Goal: Information Seeking & Learning: Learn about a topic

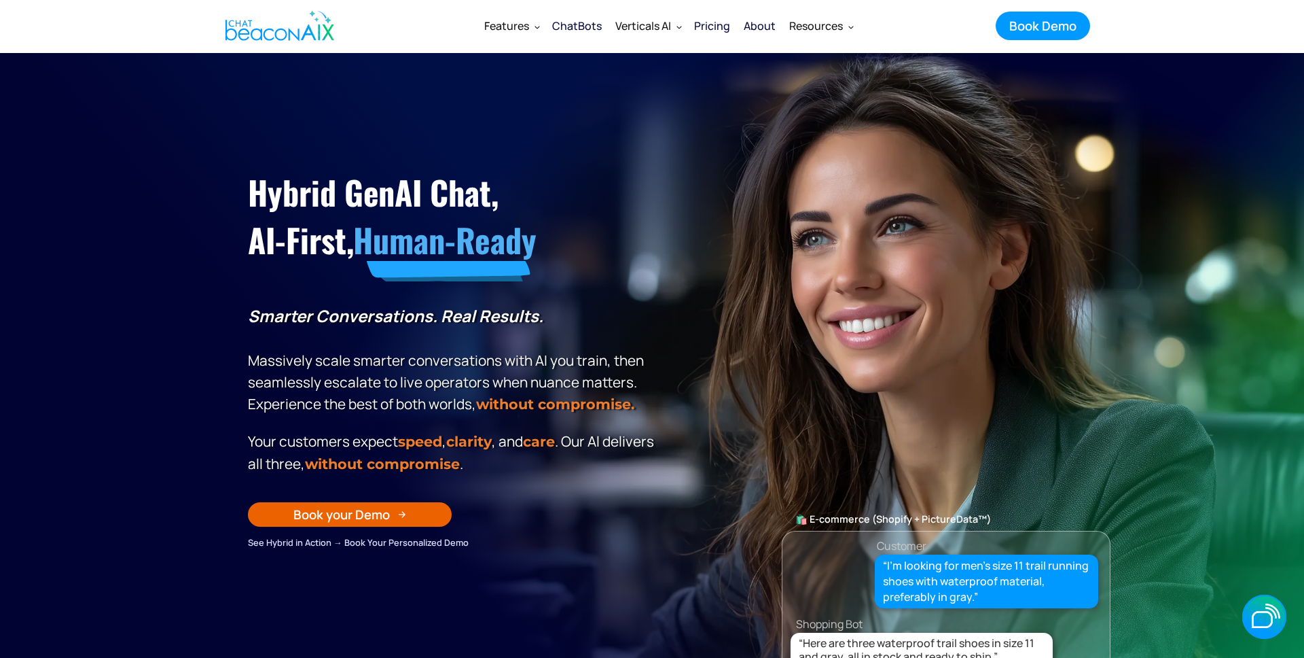
drag, startPoint x: 1189, startPoint y: 409, endPoint x: 1209, endPoint y: 509, distance: 101.9
click at [1189, 410] on section "Hybrid GenAI Chat, AI-First, Human-Ready Smarter Conversations. Real Results. M…" at bounding box center [652, 392] width 1304 height 679
click at [1253, 614] on icon "button" at bounding box center [1264, 616] width 44 height 44
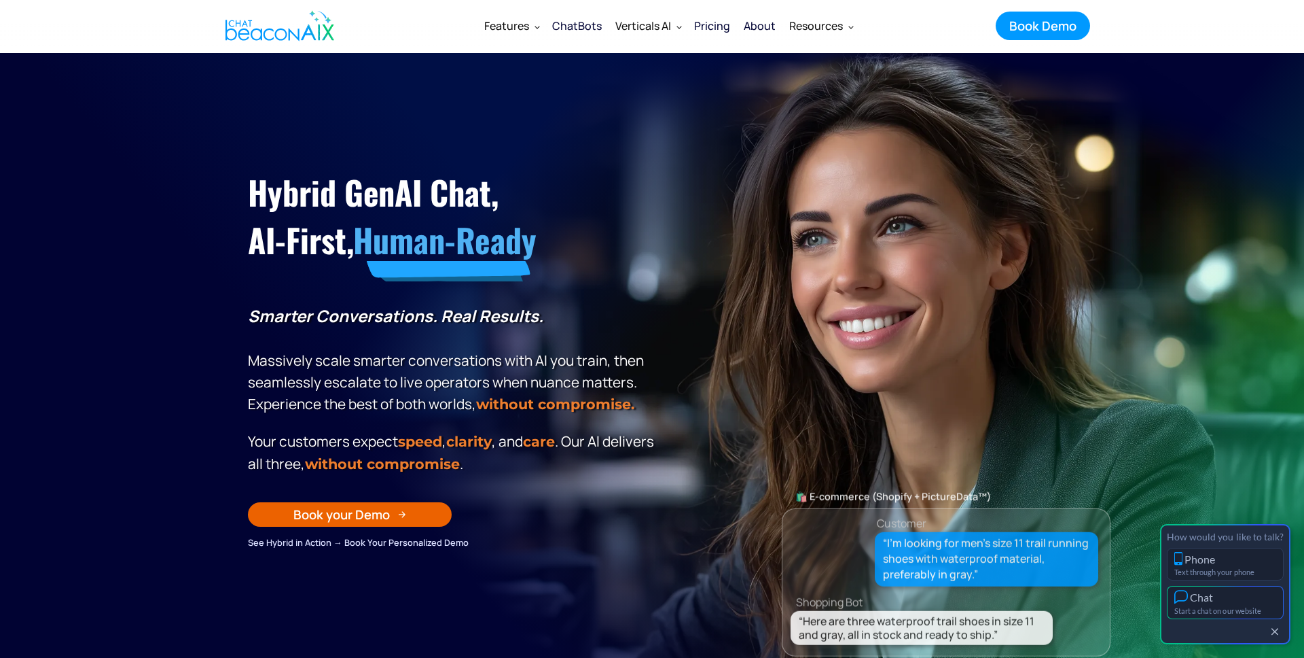
click at [1213, 599] on div "Chat" at bounding box center [1201, 596] width 23 height 13
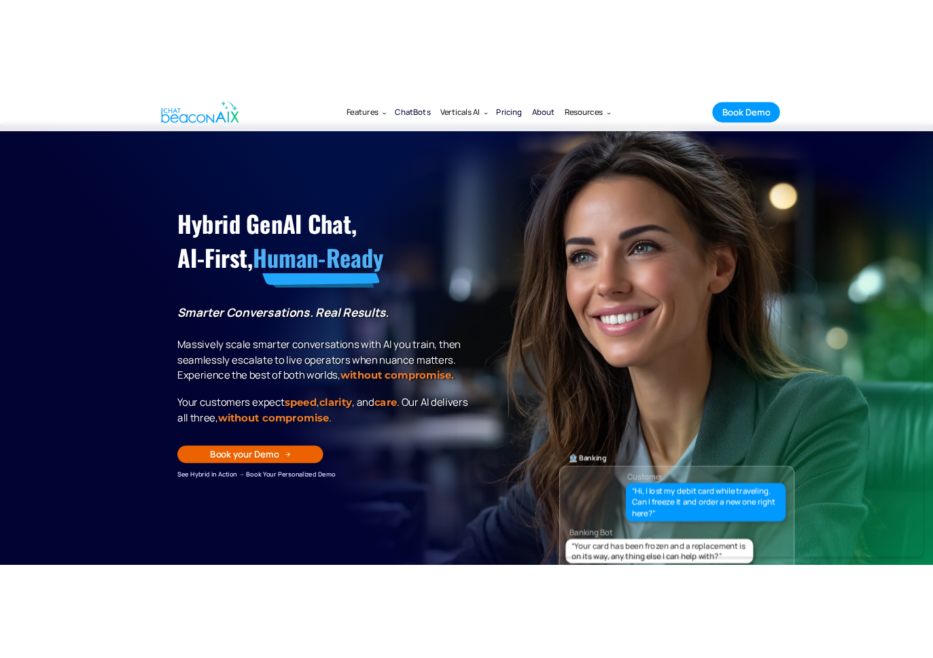
scroll to position [13, 0]
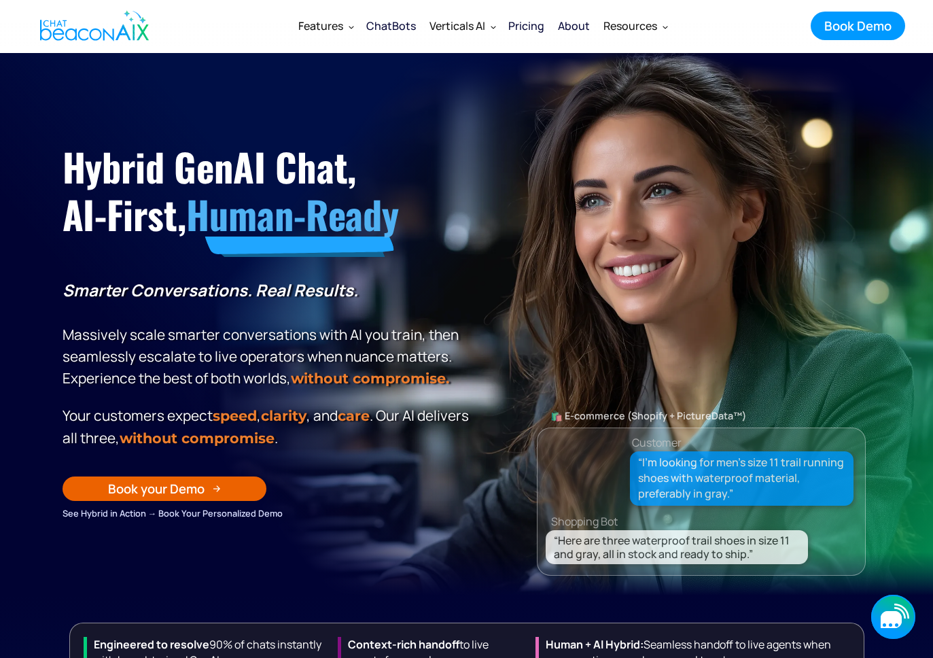
click at [901, 613] on icon "button" at bounding box center [893, 616] width 44 height 44
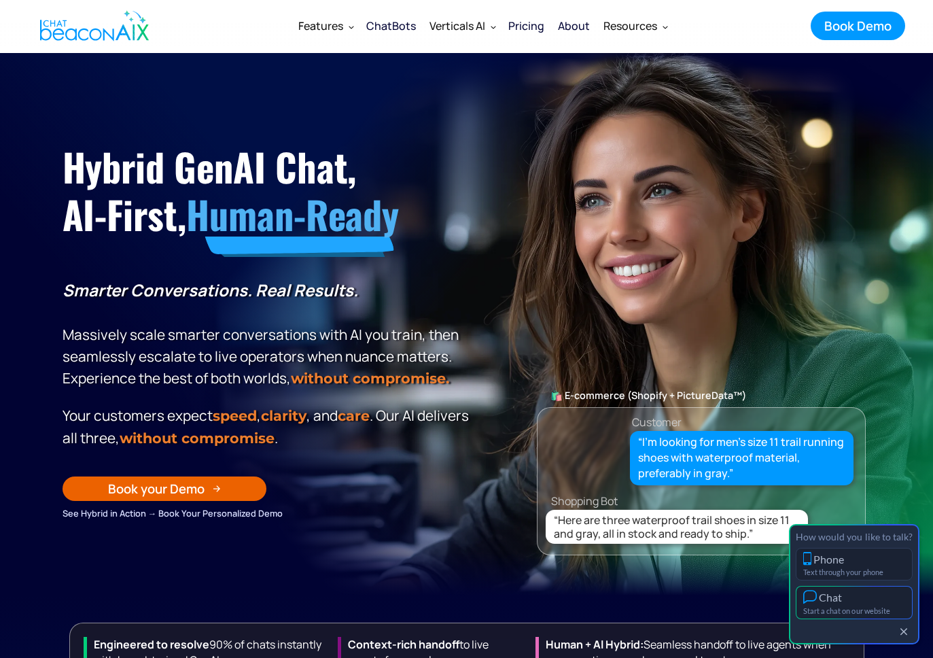
click at [878, 598] on div "Chat" at bounding box center [854, 597] width 102 height 14
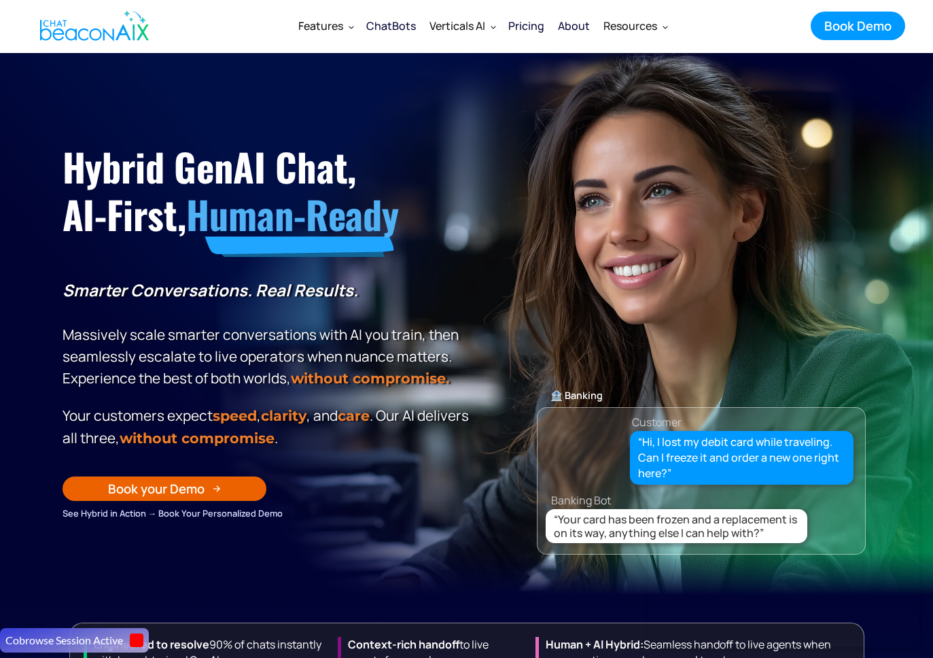
click at [577, 32] on div "About" at bounding box center [574, 25] width 32 height 19
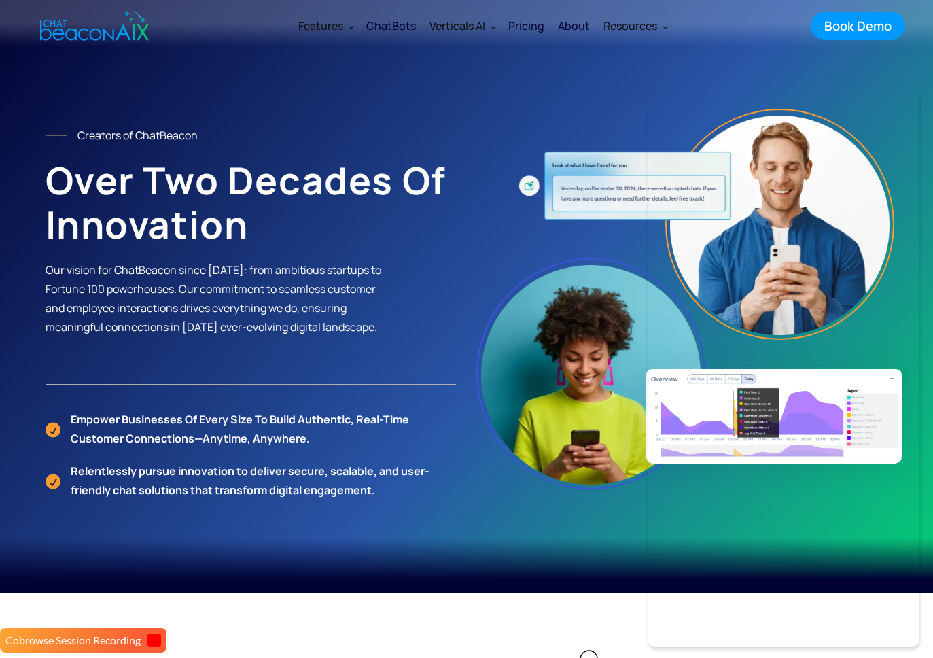
click at [402, 29] on div "ChatBots" at bounding box center [391, 25] width 50 height 19
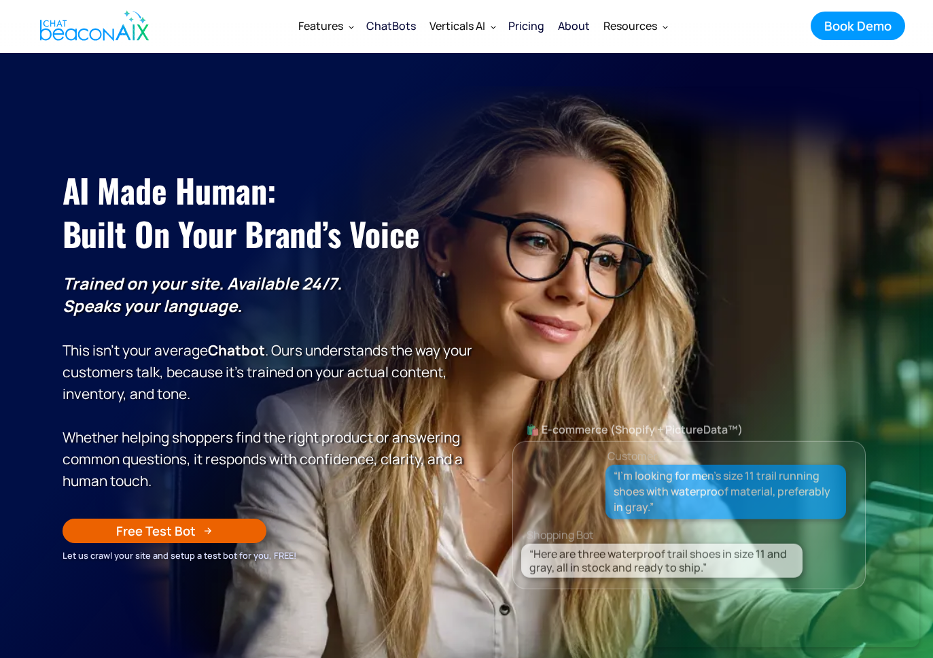
drag, startPoint x: 584, startPoint y: 29, endPoint x: 571, endPoint y: 29, distance: 12.9
click at [584, 29] on div "About" at bounding box center [574, 25] width 32 height 19
